Goal: Check status: Check status

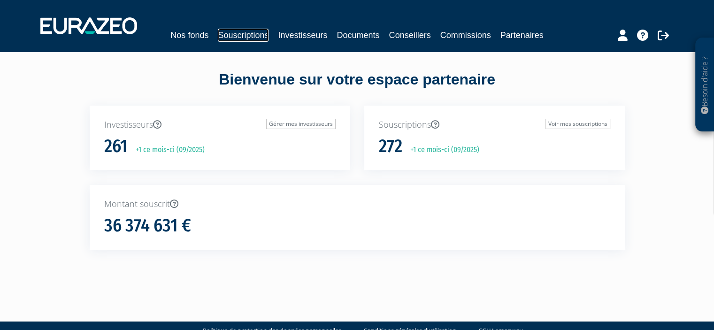
click at [261, 38] on link "Souscriptions" at bounding box center [243, 35] width 51 height 13
click at [297, 39] on link "Investisseurs" at bounding box center [302, 35] width 49 height 13
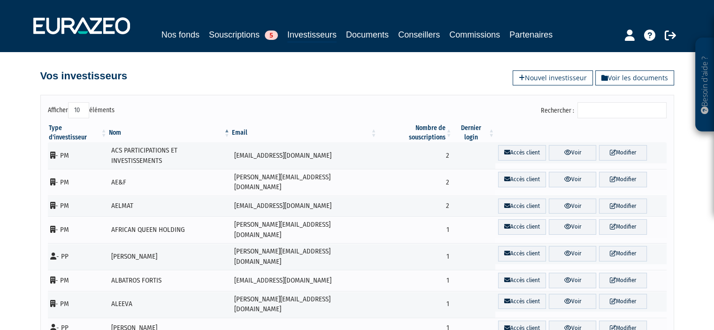
click at [601, 108] on input "Rechercher :" at bounding box center [621, 110] width 89 height 16
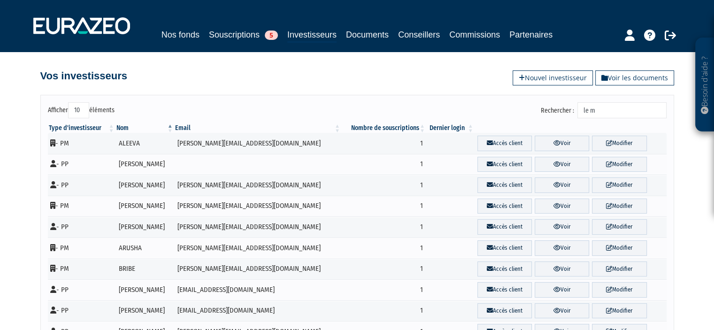
drag, startPoint x: 605, startPoint y: 114, endPoint x: 564, endPoint y: 114, distance: 41.3
click at [565, 114] on label "Rechercher : le m" at bounding box center [604, 110] width 126 height 16
type input "le m"
click at [225, 34] on link "Souscriptions 5" at bounding box center [243, 34] width 69 height 13
click at [307, 33] on link "Investisseurs" at bounding box center [311, 35] width 49 height 15
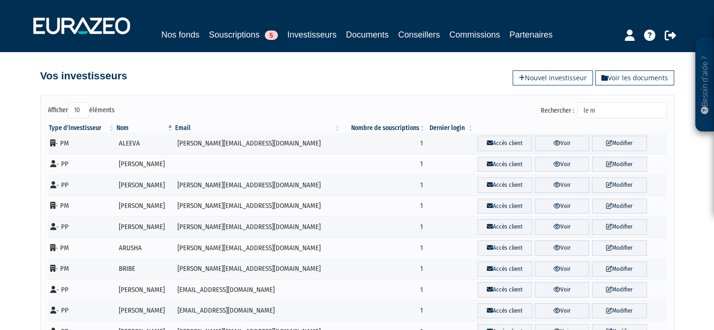
click at [614, 107] on input "le m" at bounding box center [621, 110] width 89 height 16
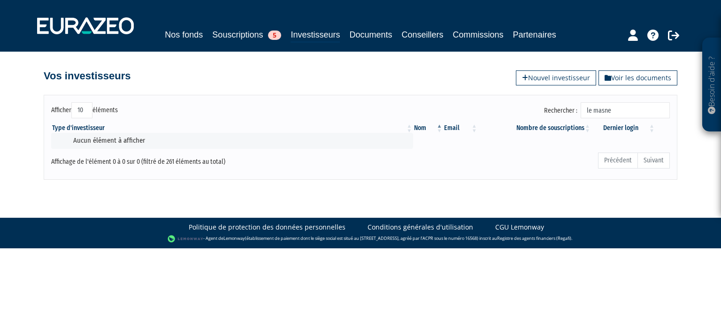
drag, startPoint x: 618, startPoint y: 110, endPoint x: 582, endPoint y: 108, distance: 36.2
click at [583, 109] on label "Rechercher : le masne" at bounding box center [607, 110] width 126 height 16
type input "le masne"
click at [231, 34] on link "Souscriptions 5" at bounding box center [246, 34] width 69 height 13
click at [250, 34] on link "Souscriptions 5" at bounding box center [246, 34] width 69 height 13
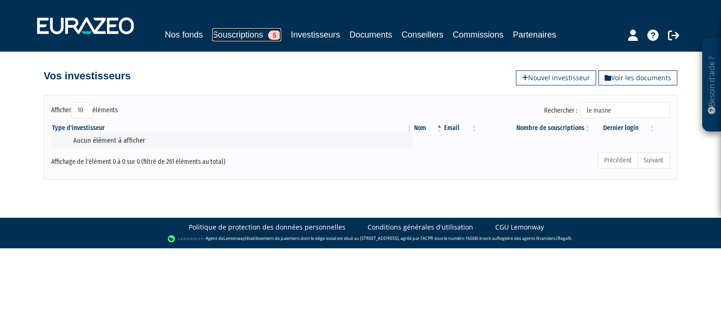
click at [247, 38] on link "Souscriptions 5" at bounding box center [246, 34] width 69 height 13
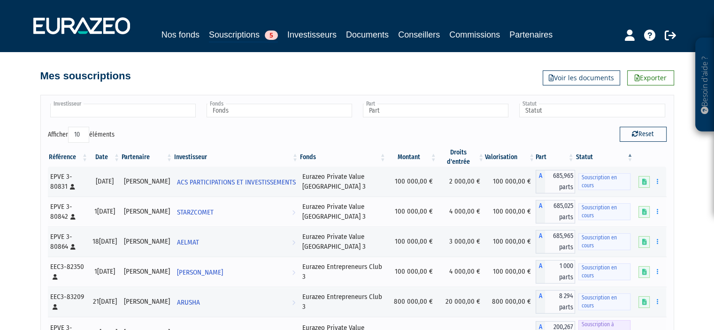
drag, startPoint x: 139, startPoint y: 105, endPoint x: 130, endPoint y: 107, distance: 9.8
click at [139, 105] on input "text" at bounding box center [123, 111] width 146 height 14
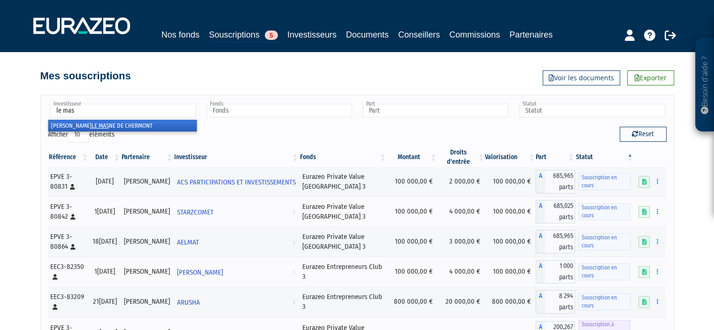
type input "le mas"
click at [151, 123] on li "[PERSON_NAME] LE MAS NE DE CHERMONT" at bounding box center [122, 126] width 148 height 12
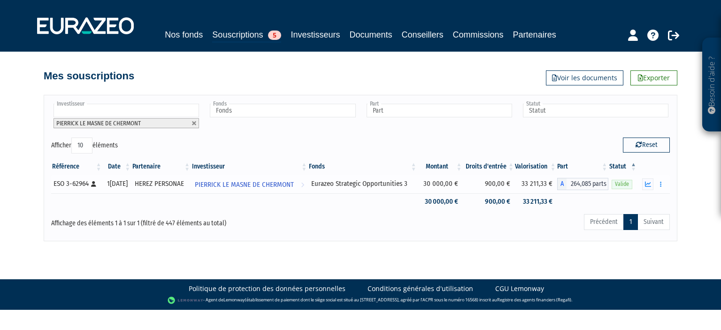
click at [470, 183] on td "900,00 €" at bounding box center [489, 184] width 52 height 19
click at [650, 186] on icon "button" at bounding box center [648, 184] width 6 height 6
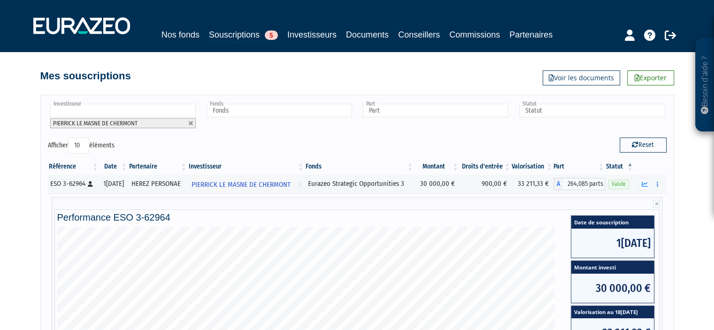
scroll to position [235, 0]
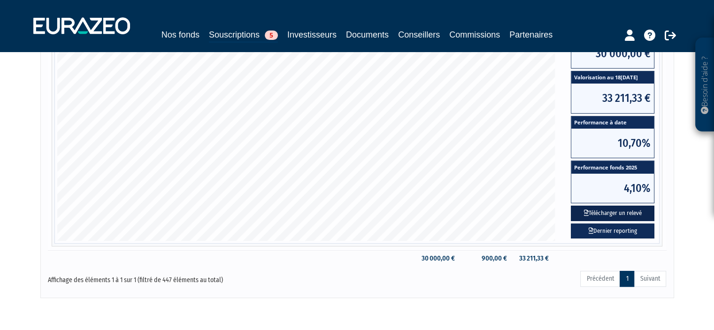
click at [610, 214] on button "Télécharger un relevé" at bounding box center [613, 213] width 84 height 15
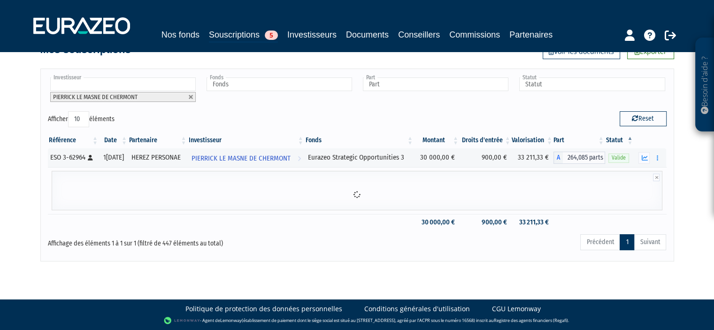
scroll to position [0, 0]
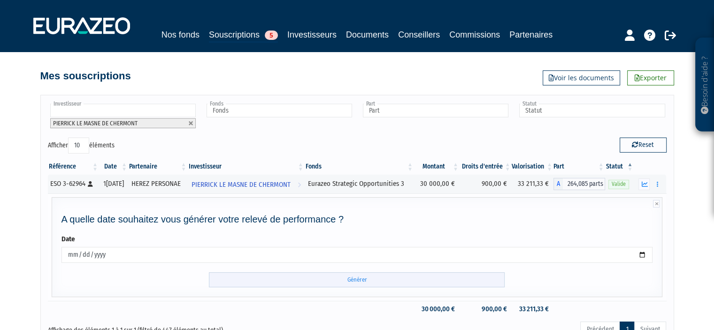
click at [411, 282] on input "Générer" at bounding box center [357, 279] width 296 height 15
click at [304, 40] on link "Investisseurs" at bounding box center [311, 34] width 49 height 13
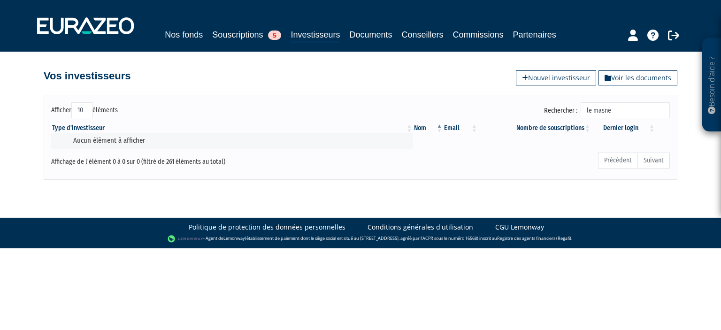
click at [616, 109] on input "le masne" at bounding box center [625, 110] width 89 height 16
drag, startPoint x: 628, startPoint y: 114, endPoint x: 486, endPoint y: 94, distance: 143.6
click at [489, 95] on div "Afficher 10 25 50 100 éléments Rechercher : le masne Type d'investisseur Nom Em…" at bounding box center [361, 137] width 634 height 84
type input "pierrick"
click at [244, 37] on link "Souscriptions 5" at bounding box center [246, 34] width 69 height 13
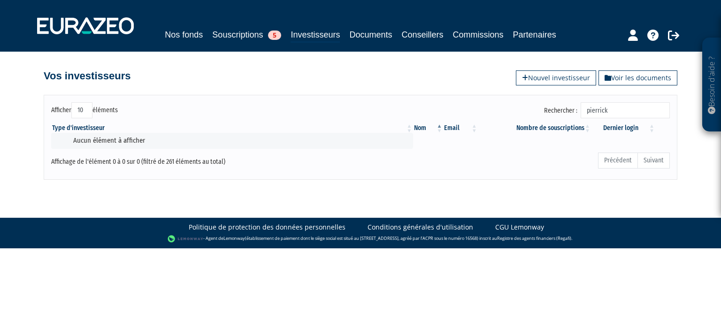
click at [615, 105] on input "pierrick" at bounding box center [625, 110] width 89 height 16
click at [230, 38] on link "Souscriptions 5" at bounding box center [246, 34] width 69 height 13
